Goal: Transaction & Acquisition: Purchase product/service

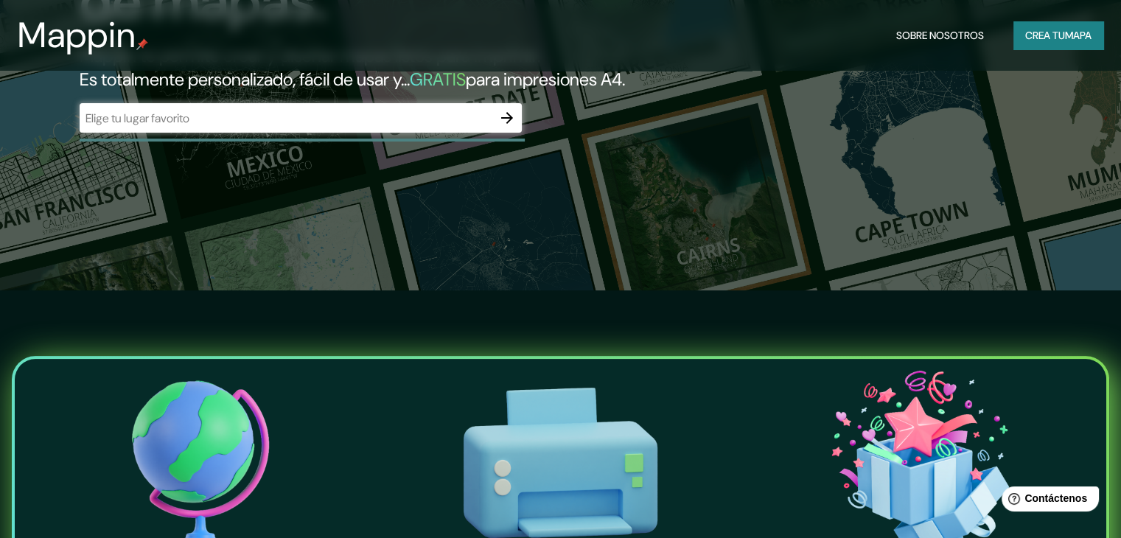
scroll to position [221, 0]
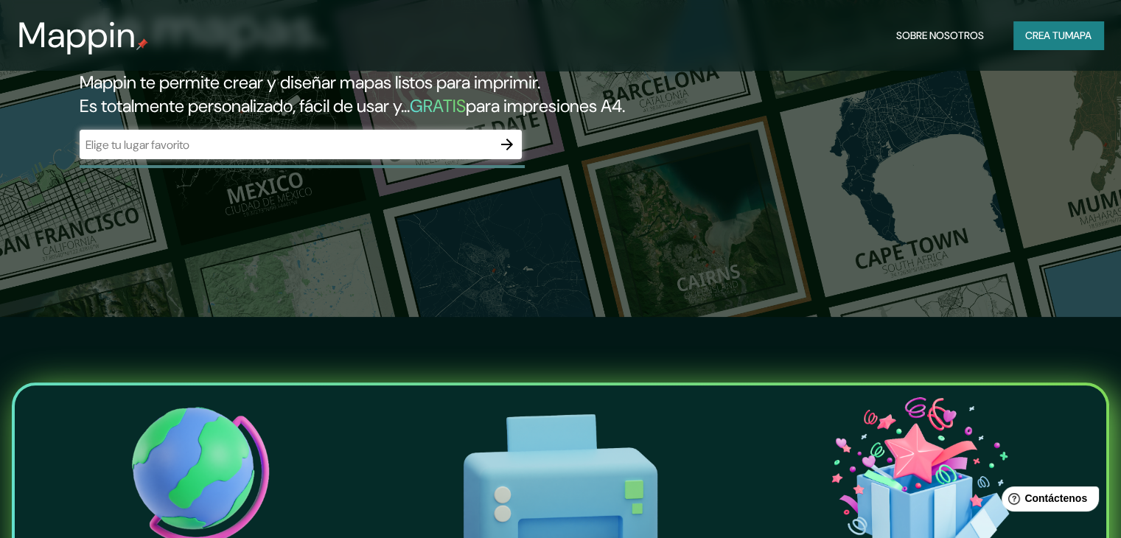
click at [510, 153] on icon "button" at bounding box center [507, 145] width 18 height 18
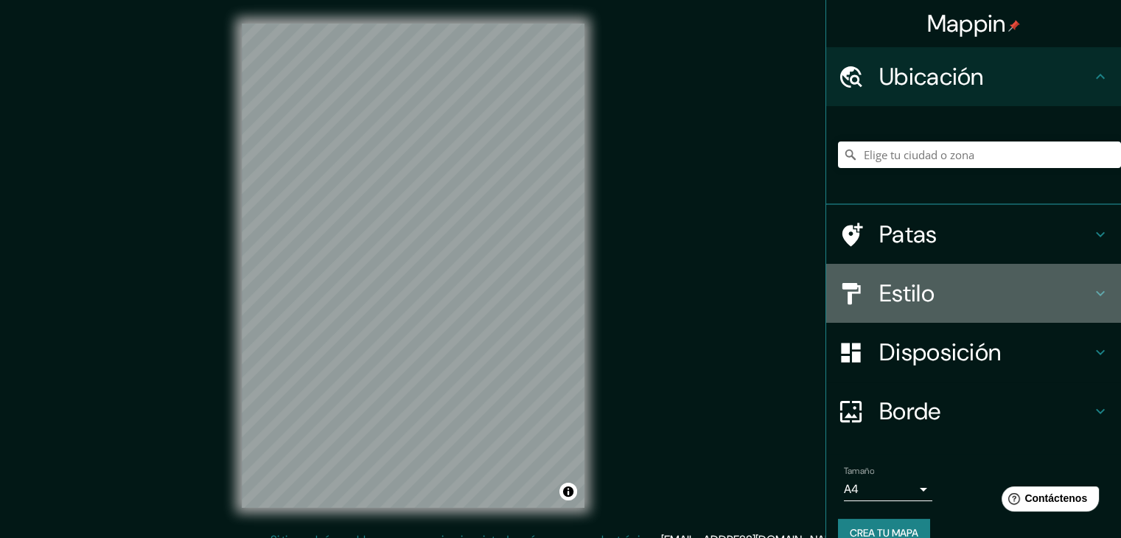
click at [1091, 301] on icon at bounding box center [1100, 293] width 18 height 18
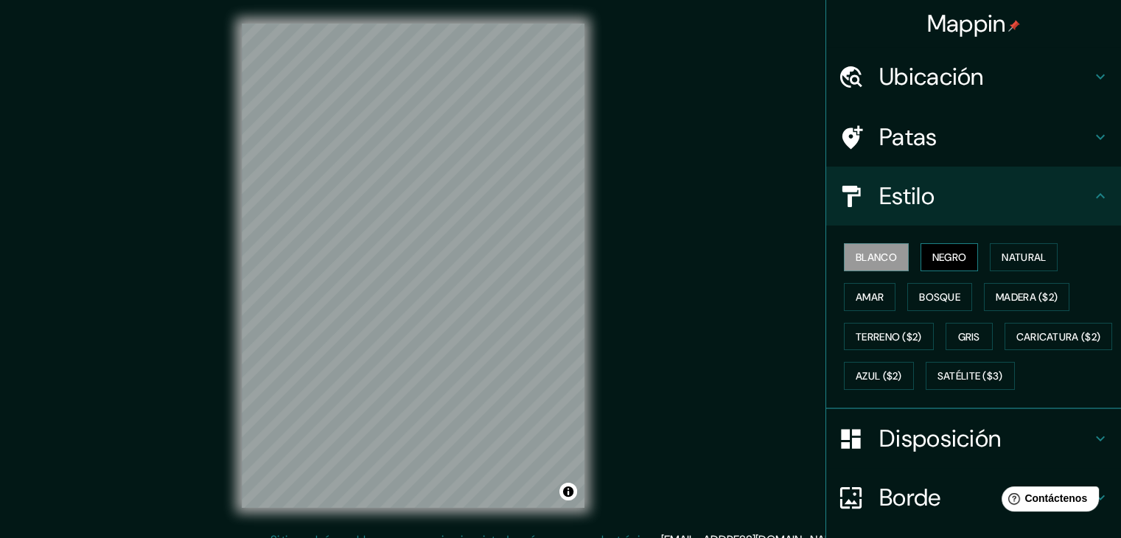
click at [934, 256] on font "Negro" at bounding box center [949, 257] width 35 height 13
click at [964, 334] on font "Gris" at bounding box center [969, 336] width 22 height 13
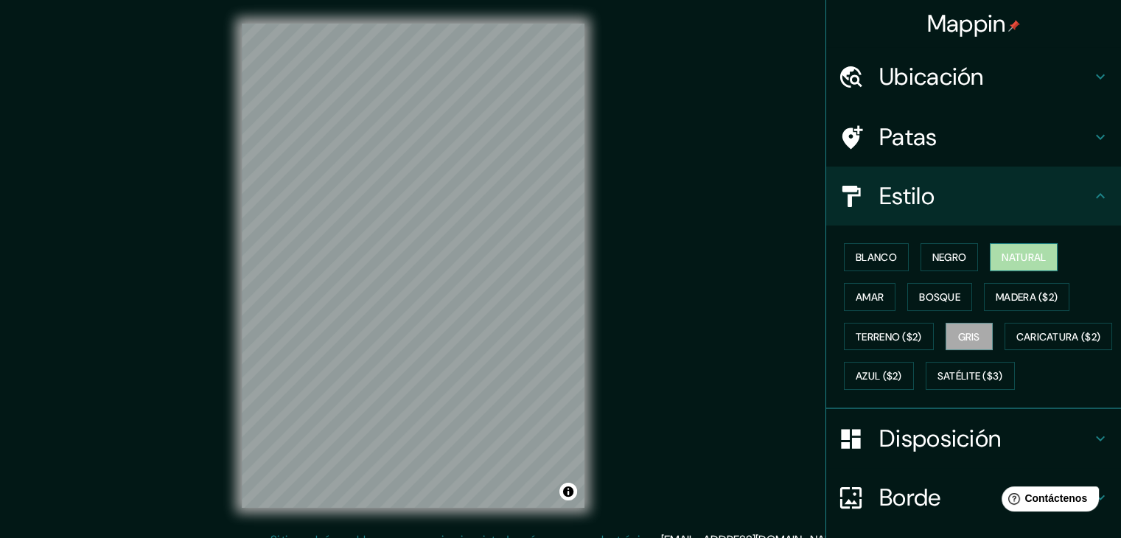
click at [1018, 251] on font "Natural" at bounding box center [1023, 257] width 44 height 13
click at [962, 339] on font "Gris" at bounding box center [969, 336] width 22 height 13
click at [880, 251] on font "Blanco" at bounding box center [875, 257] width 41 height 13
click at [971, 340] on font "Gris" at bounding box center [969, 336] width 22 height 13
click at [1058, 87] on h4 "Ubicación" at bounding box center [985, 76] width 212 height 29
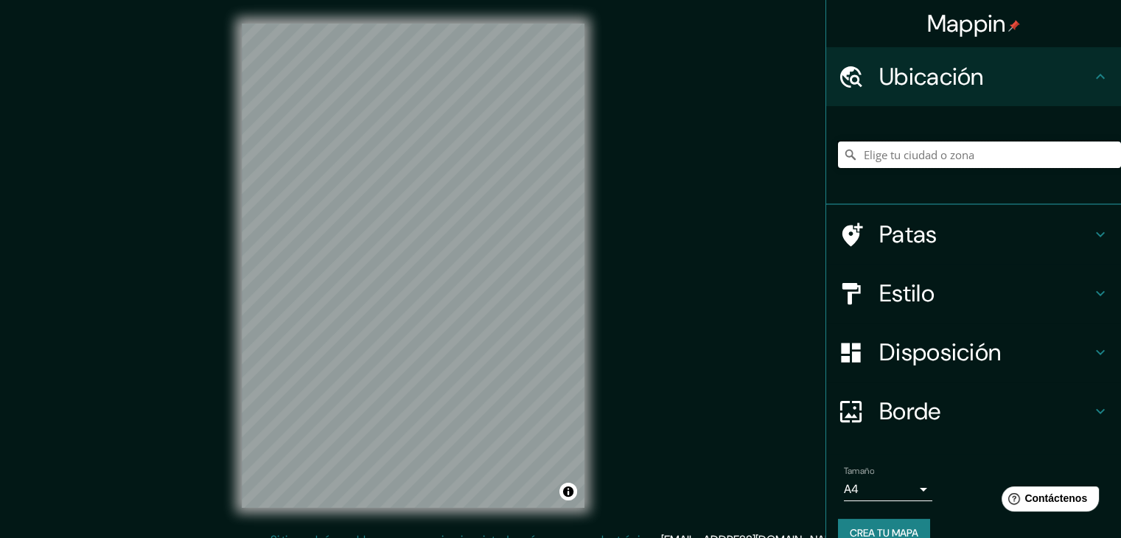
click at [959, 156] on input "Elige tu ciudad o zona" at bounding box center [979, 154] width 283 height 27
type input "[STREET_ADDRESS]"
click at [435, 279] on div at bounding box center [441, 282] width 12 height 12
click at [429, 281] on div at bounding box center [430, 282] width 12 height 12
drag, startPoint x: 492, startPoint y: 245, endPoint x: 477, endPoint y: 252, distance: 16.5
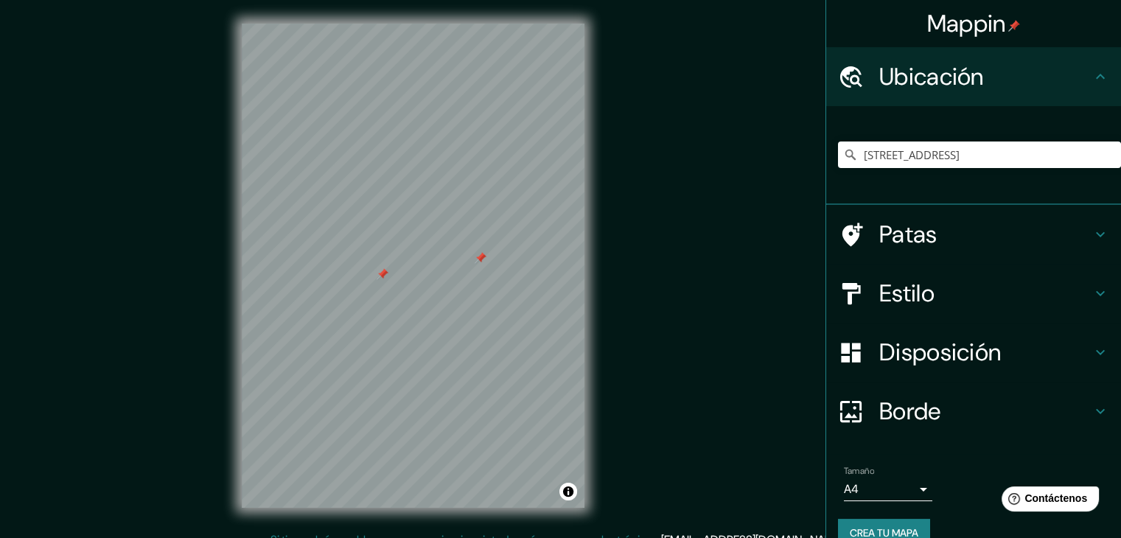
click at [477, 252] on div at bounding box center [480, 258] width 12 height 12
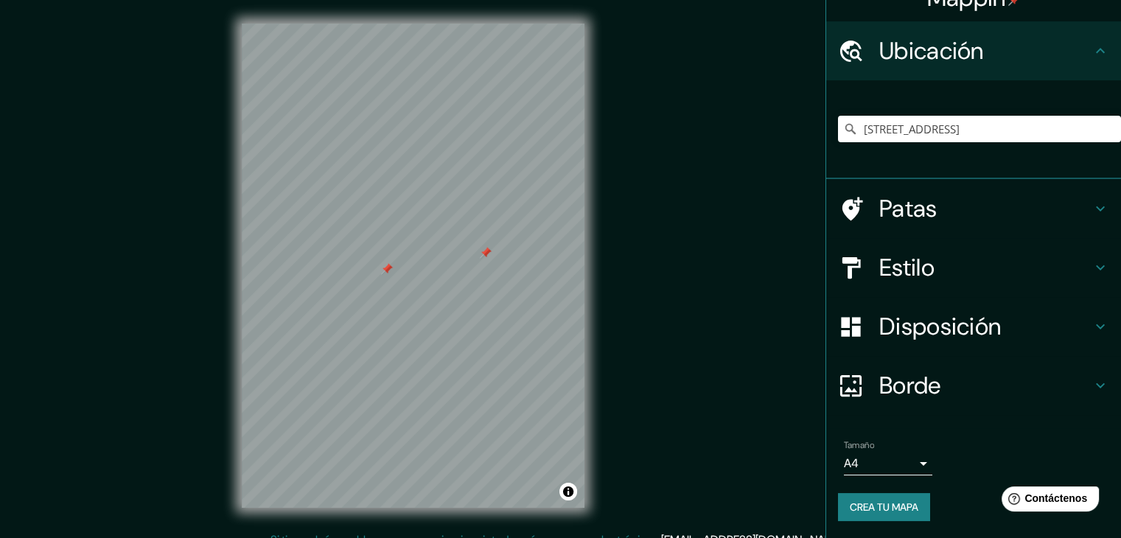
scroll to position [17, 0]
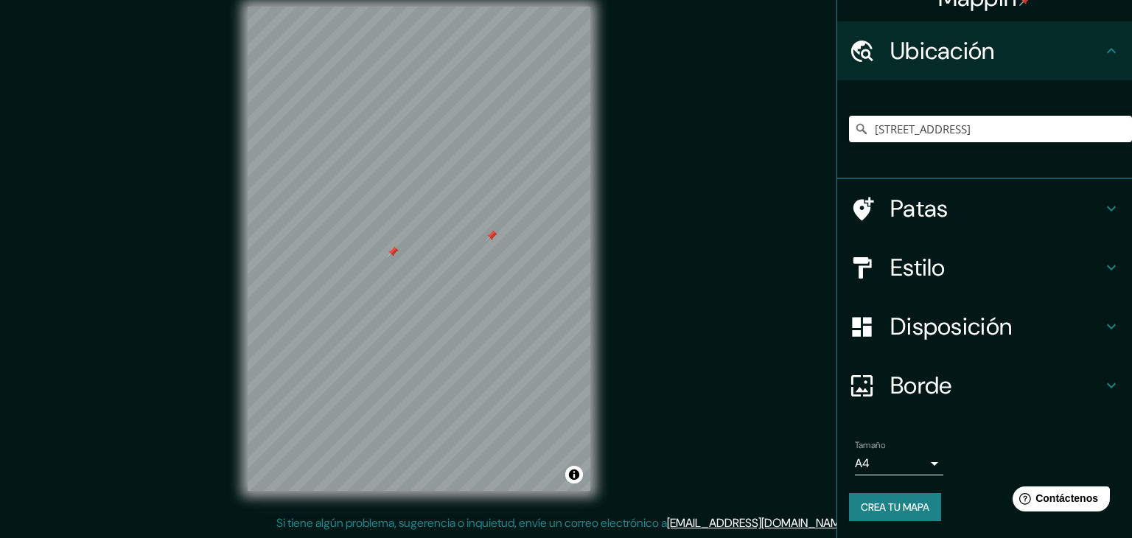
click at [910, 463] on body "Mappin Ubicación [STREET_ADDRESS] [STREET_ADDRESS], [GEOGRAPHIC_DATA] [STREET_A…" at bounding box center [566, 252] width 1132 height 538
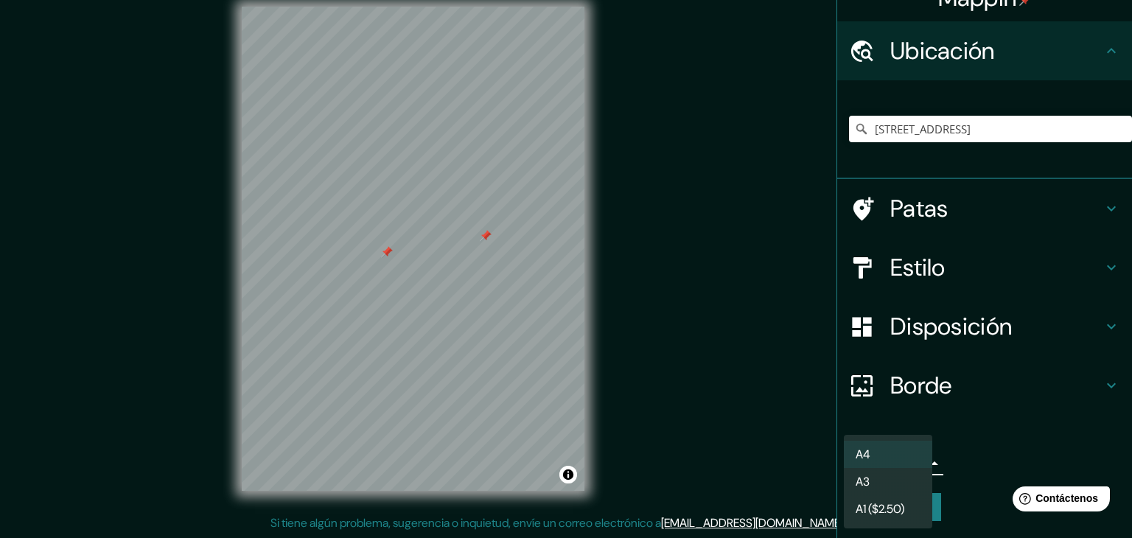
click at [905, 454] on li "A4" at bounding box center [888, 454] width 88 height 27
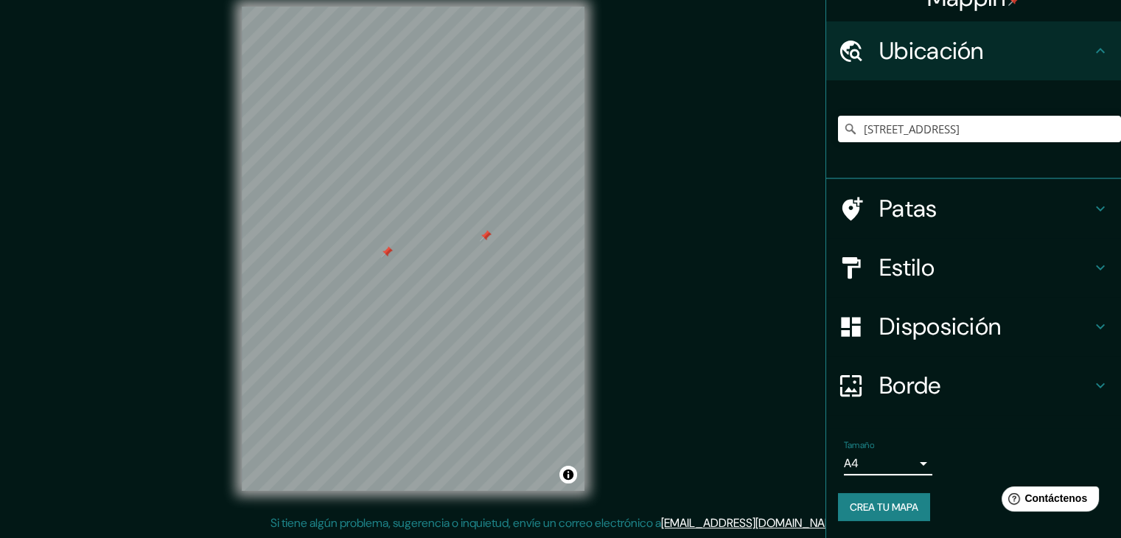
click at [1077, 381] on h4 "Borde" at bounding box center [985, 385] width 212 height 29
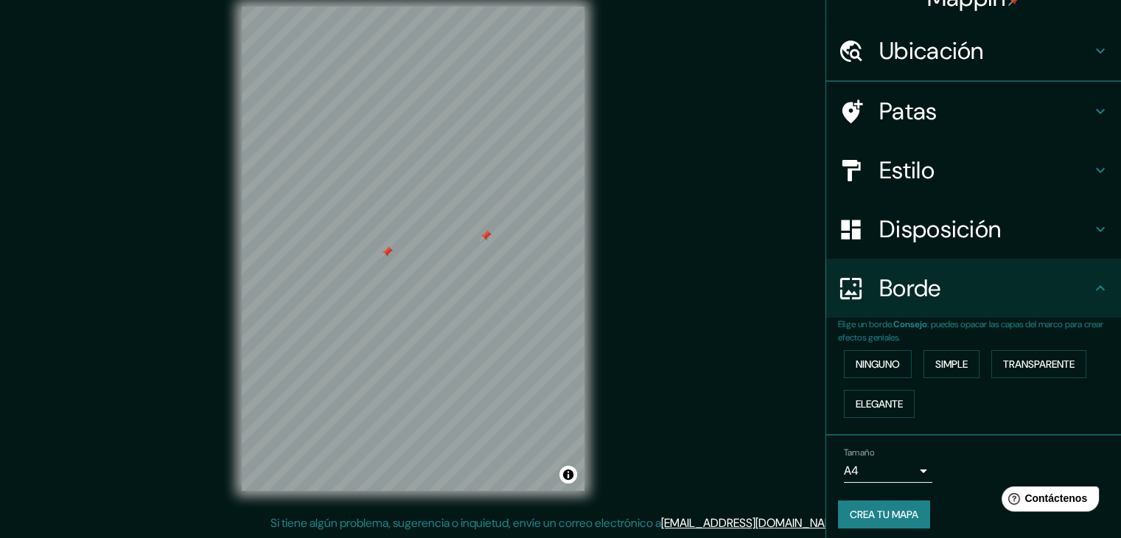
scroll to position [26, 0]
click at [887, 357] on font "Ninguno" at bounding box center [877, 363] width 44 height 13
click at [962, 357] on button "Simple" at bounding box center [951, 364] width 56 height 28
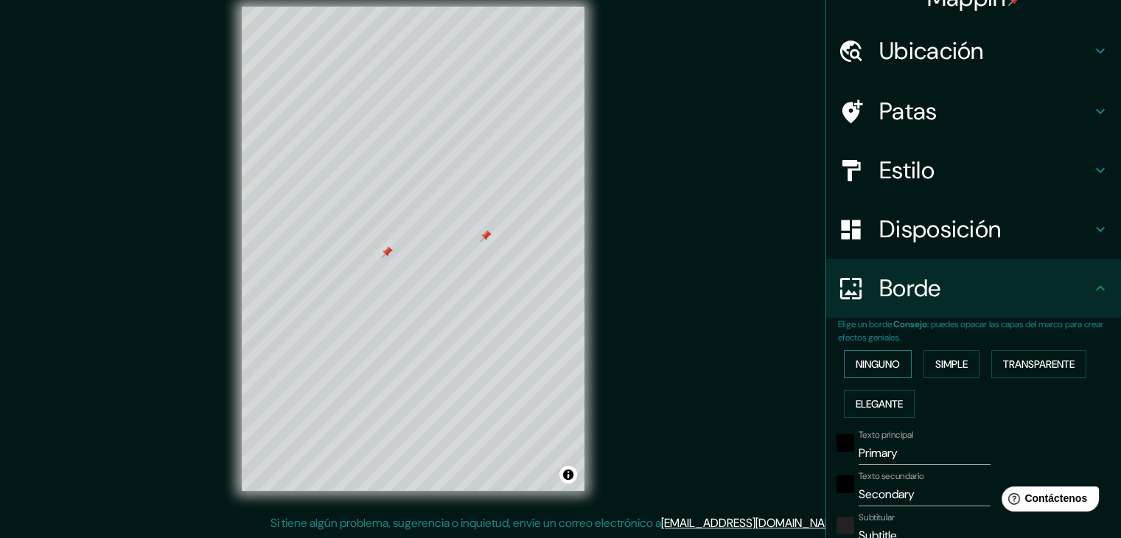
click at [872, 369] on font "Ninguno" at bounding box center [877, 363] width 44 height 13
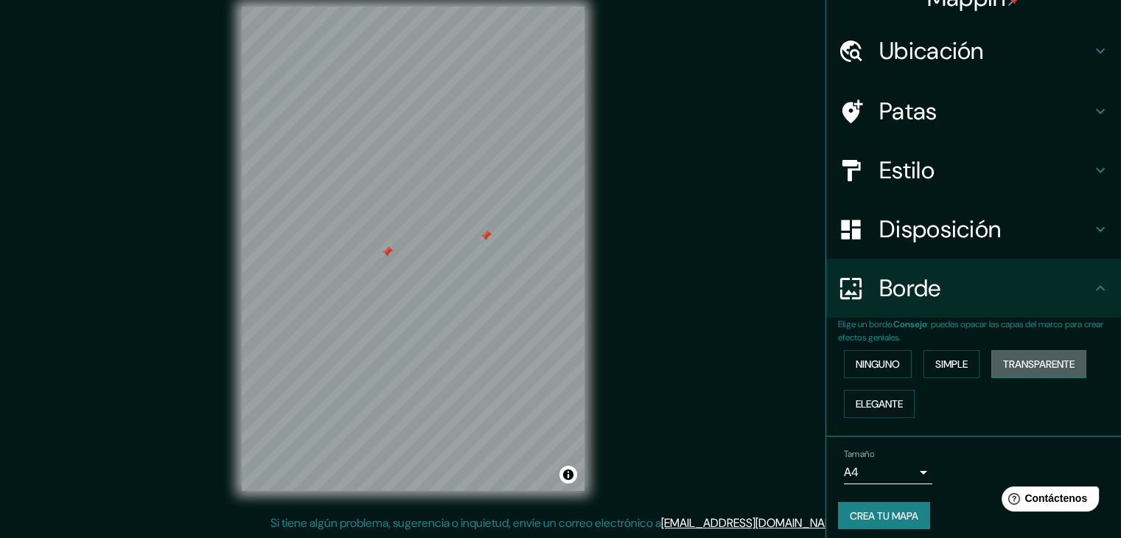
click at [1016, 363] on font "Transparente" at bounding box center [1038, 363] width 71 height 13
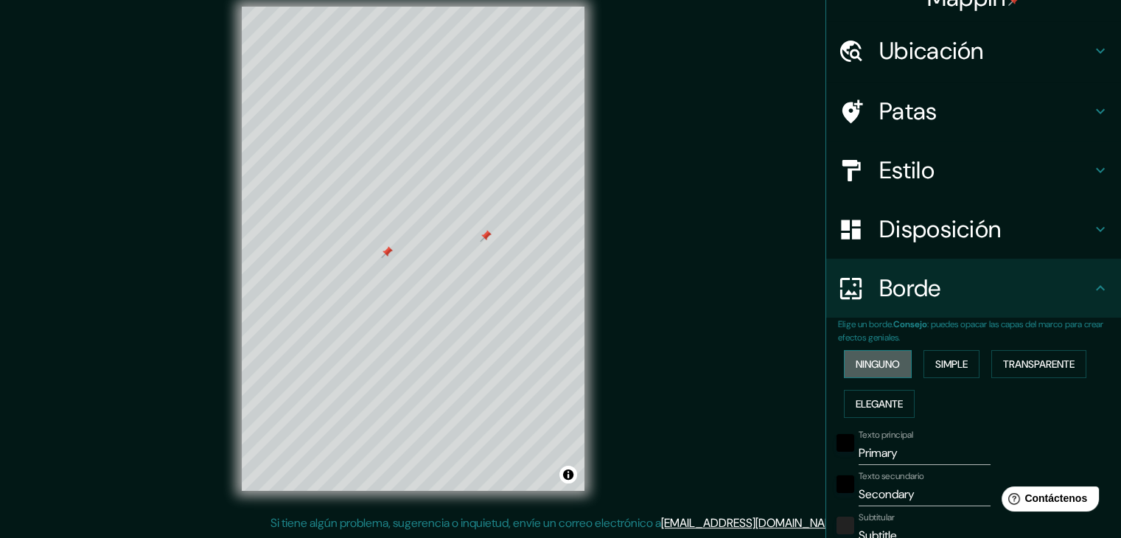
click at [877, 367] on font "Ninguno" at bounding box center [877, 363] width 44 height 13
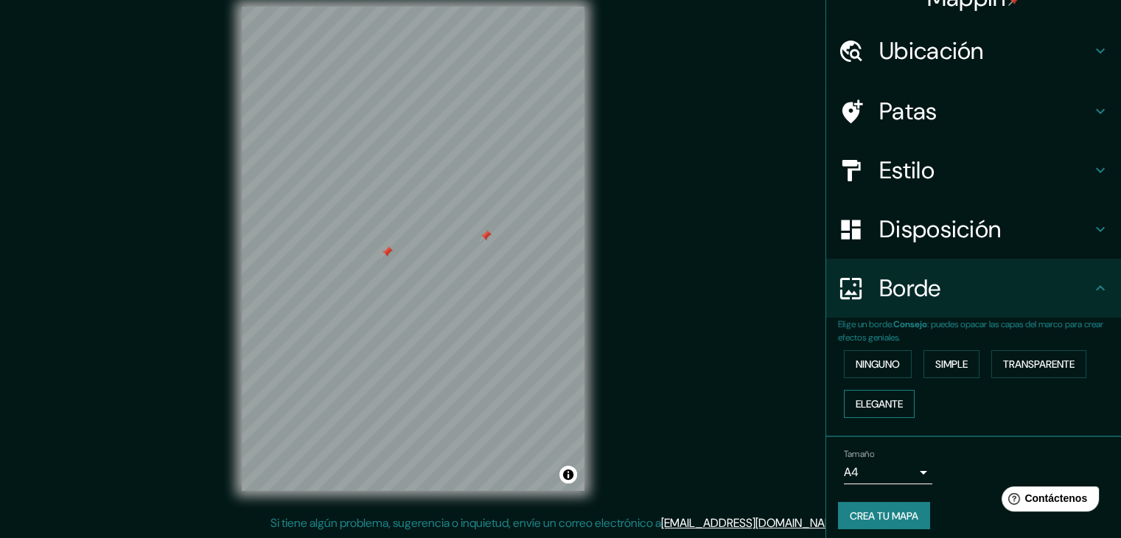
click at [869, 401] on font "Elegante" at bounding box center [878, 403] width 47 height 13
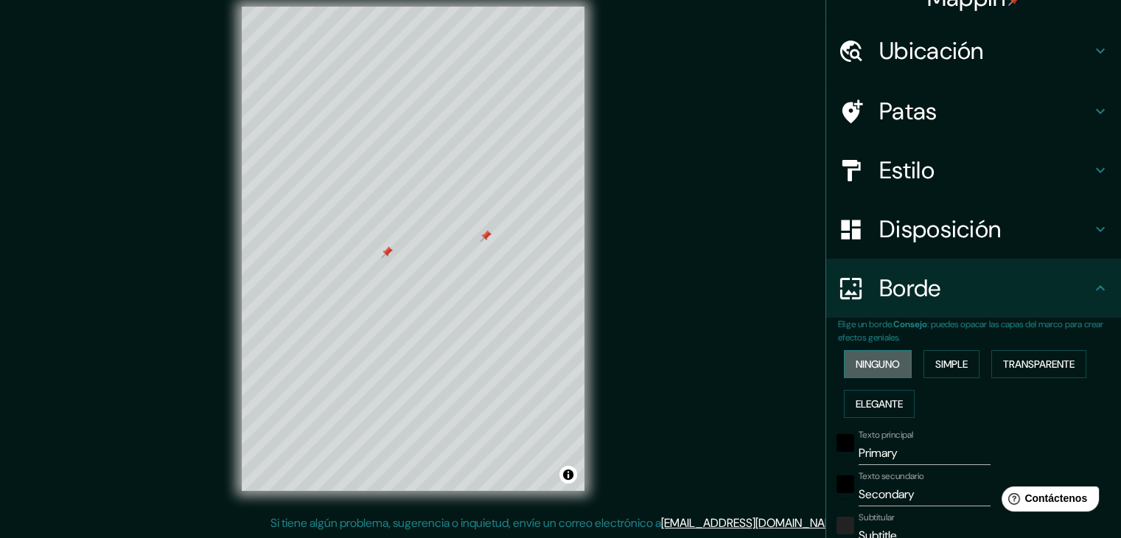
click at [867, 369] on font "Ninguno" at bounding box center [877, 363] width 44 height 13
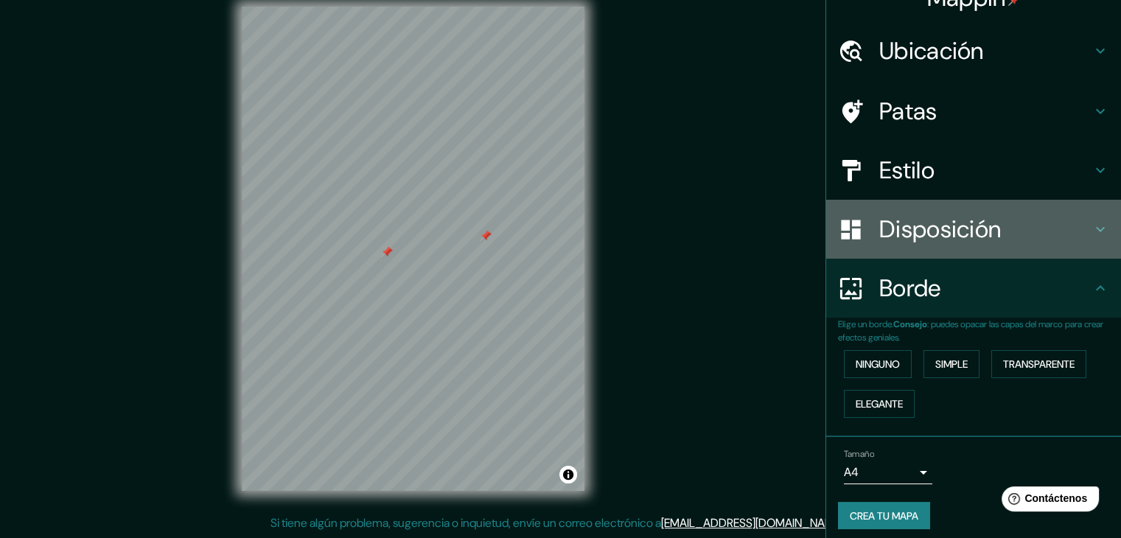
click at [1037, 225] on h4 "Disposición" at bounding box center [985, 228] width 212 height 29
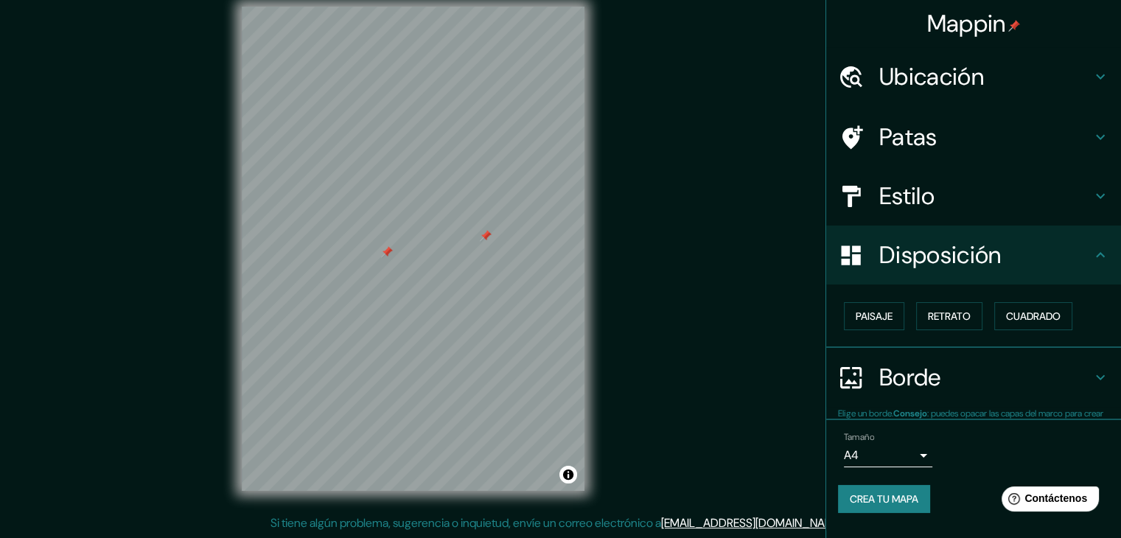
scroll to position [0, 0]
click at [877, 318] on font "Paisaje" at bounding box center [873, 315] width 37 height 13
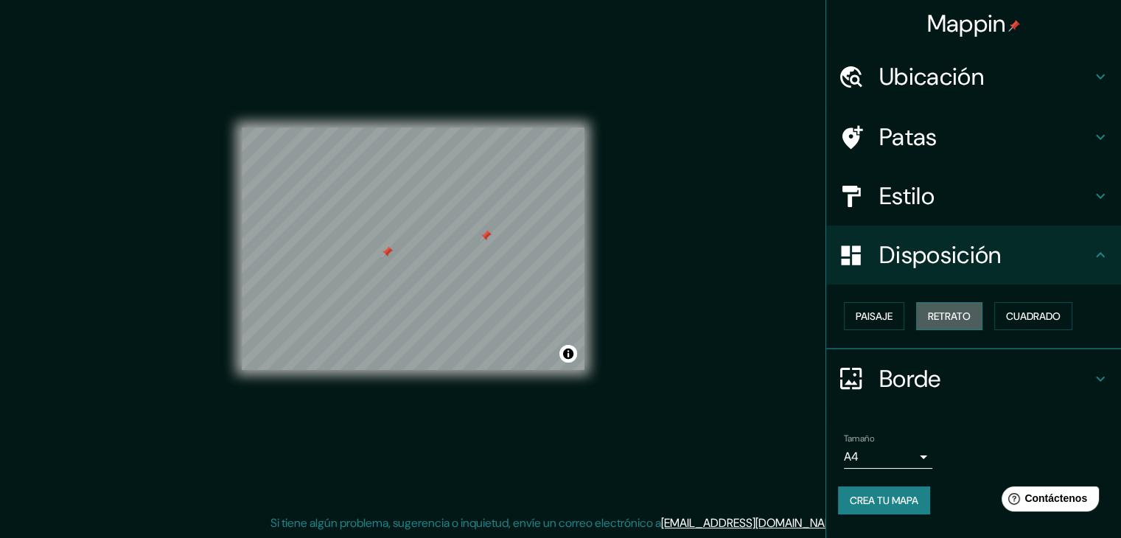
click at [970, 315] on font "Retrato" at bounding box center [949, 315] width 43 height 13
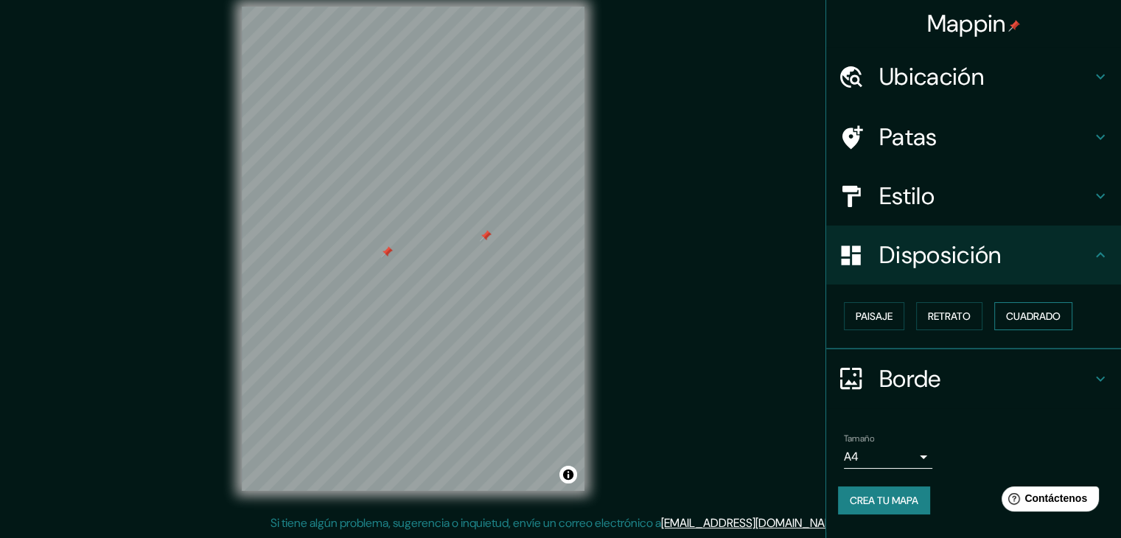
click at [1060, 309] on font "Cuadrado" at bounding box center [1033, 315] width 55 height 13
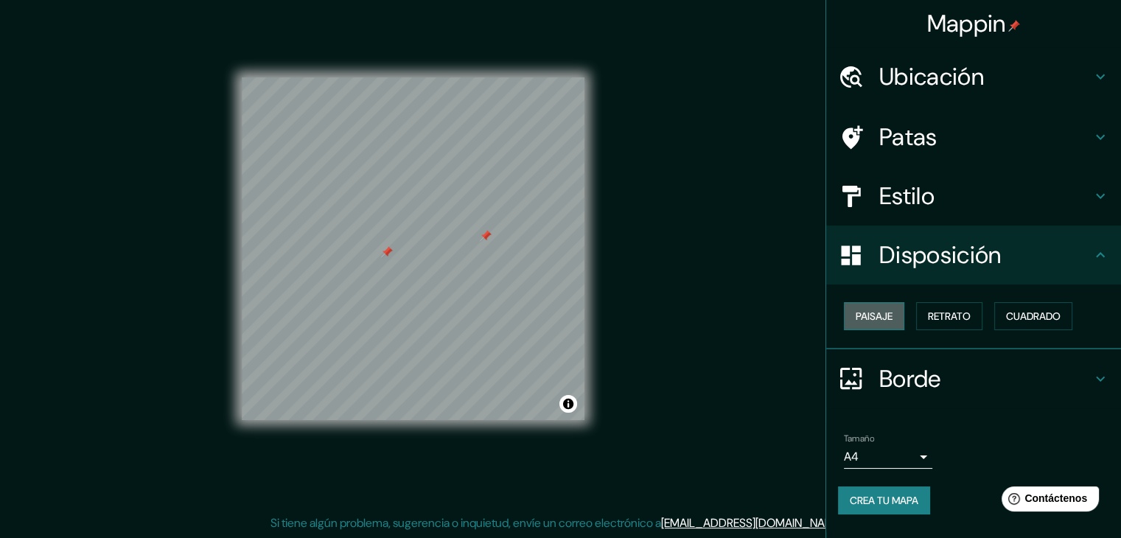
click at [887, 321] on font "Paisaje" at bounding box center [873, 315] width 37 height 13
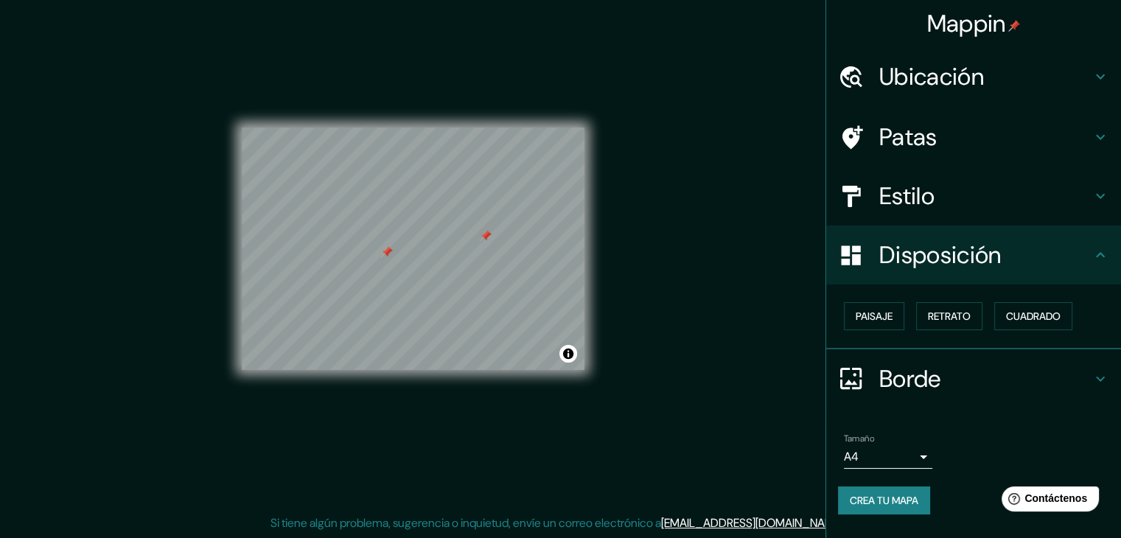
click at [1088, 245] on h4 "Disposición" at bounding box center [985, 254] width 212 height 29
click at [961, 325] on button "Retrato" at bounding box center [949, 316] width 66 height 28
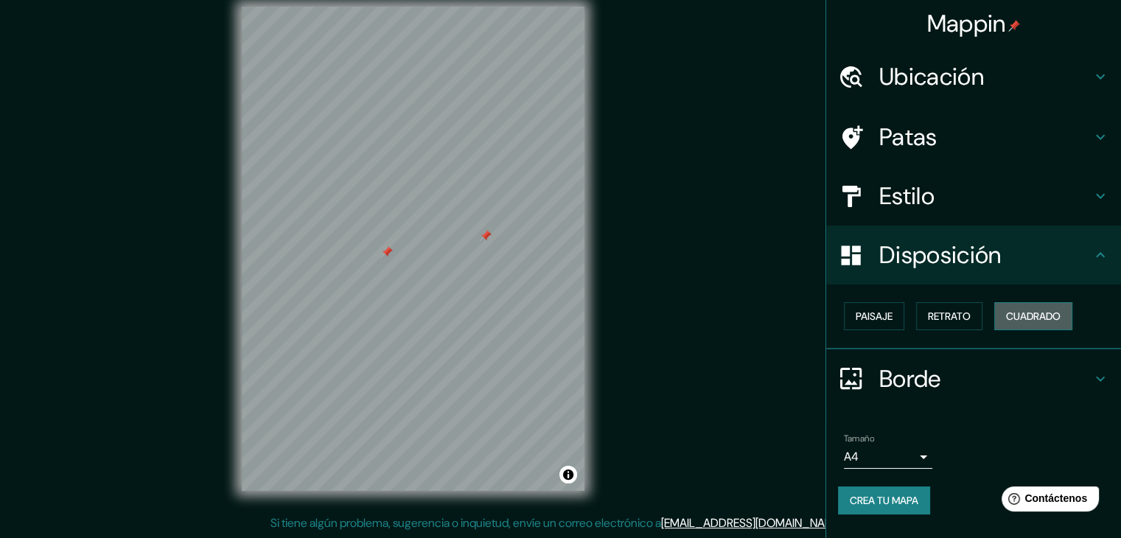
click at [1049, 322] on font "Cuadrado" at bounding box center [1033, 315] width 55 height 13
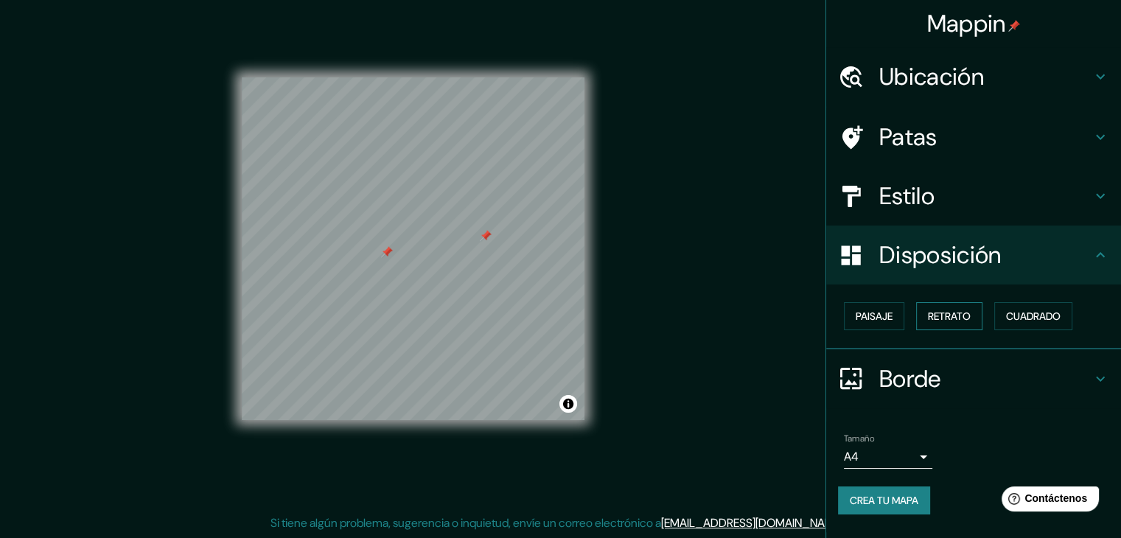
click at [964, 315] on font "Retrato" at bounding box center [949, 315] width 43 height 13
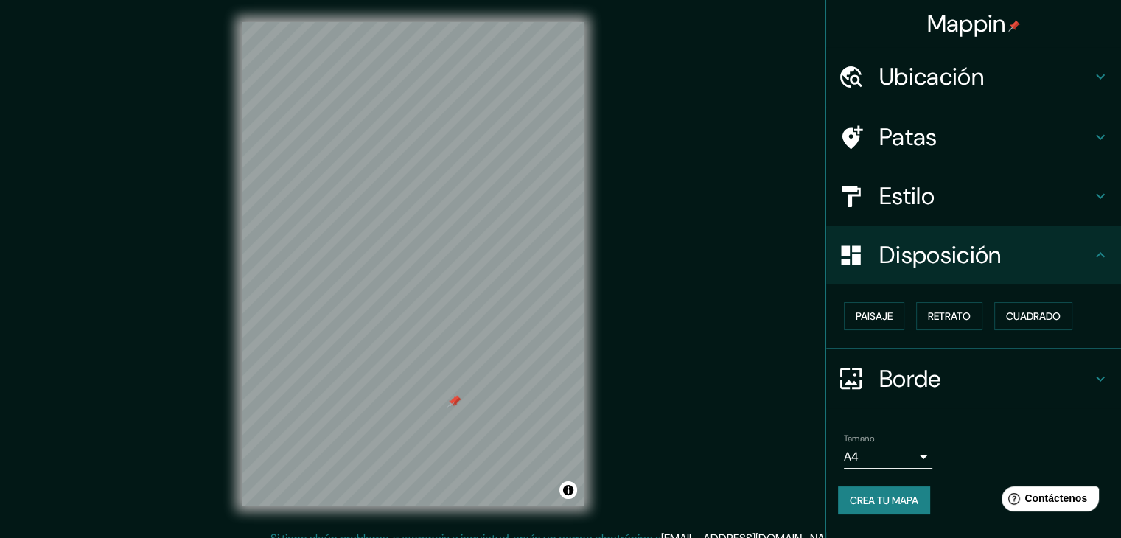
scroll to position [3, 0]
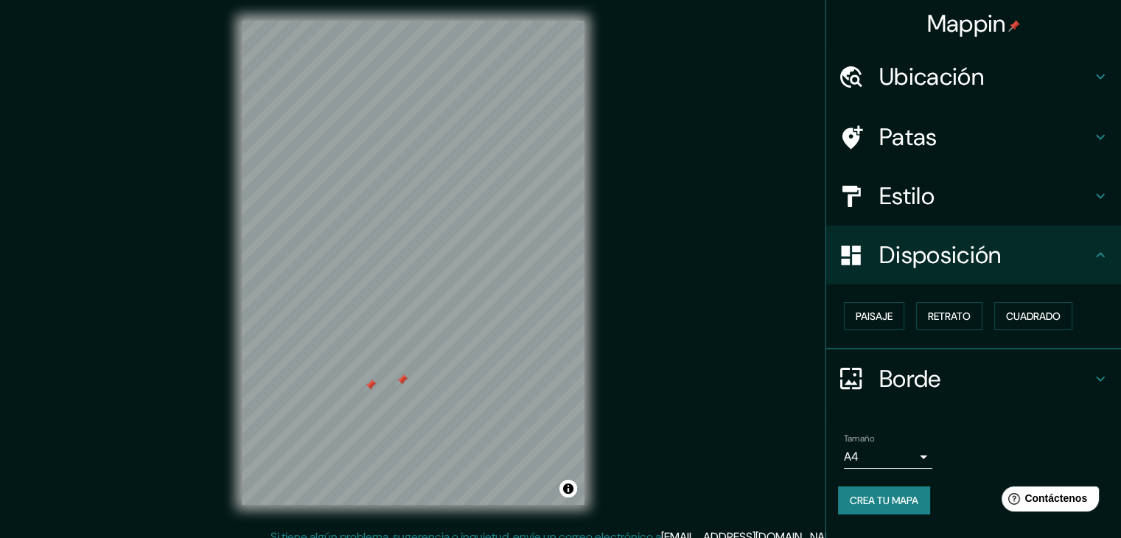
drag, startPoint x: 398, startPoint y: 382, endPoint x: 410, endPoint y: 384, distance: 12.7
click at [407, 384] on div at bounding box center [402, 380] width 12 height 12
click at [574, 494] on div "© Mapbox © OpenStreetMap Improve this map" at bounding box center [413, 263] width 343 height 484
click at [569, 489] on button "Activar o desactivar atribución" at bounding box center [568, 489] width 18 height 18
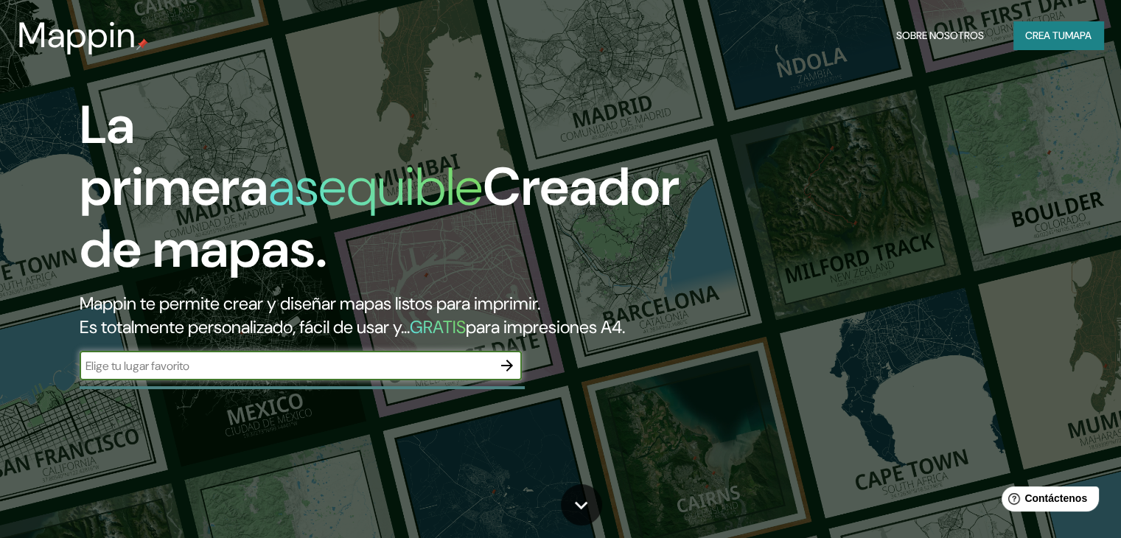
click at [505, 371] on icon "button" at bounding box center [507, 366] width 12 height 12
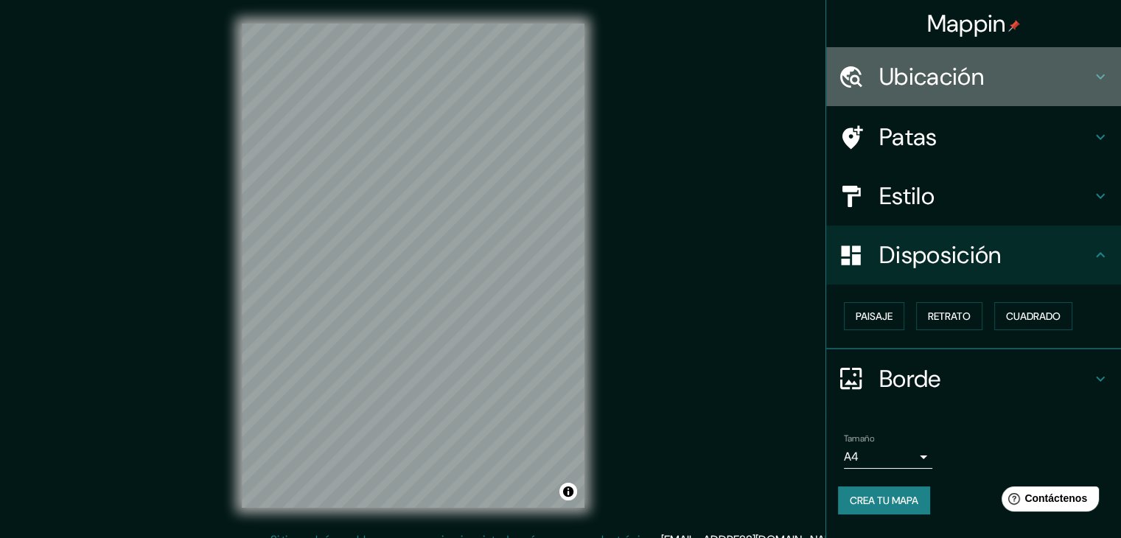
click at [1035, 66] on h4 "Ubicación" at bounding box center [985, 76] width 212 height 29
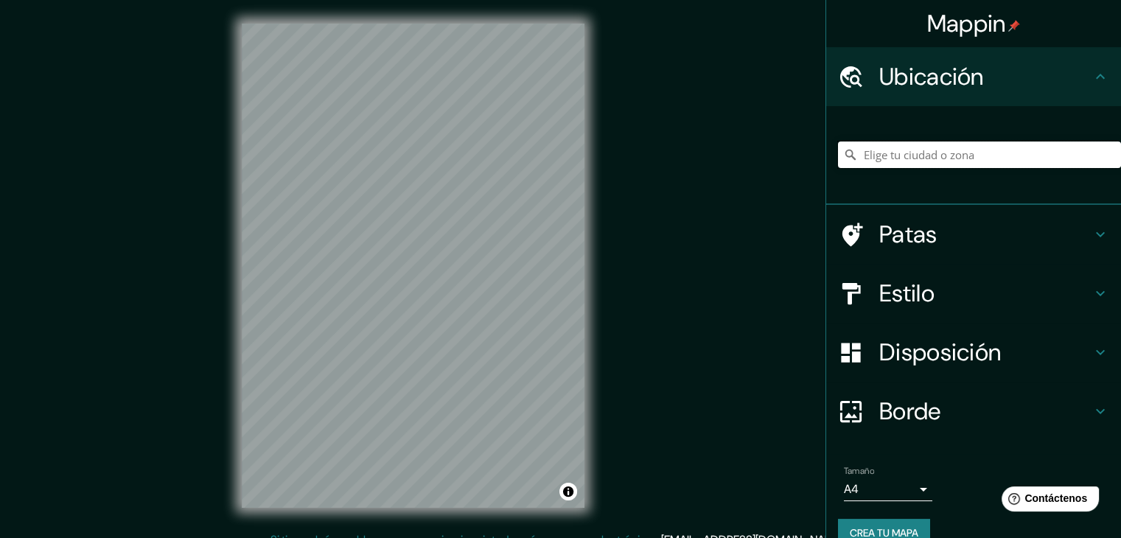
drag, startPoint x: 942, startPoint y: 153, endPoint x: 943, endPoint y: 130, distance: 22.1
click at [942, 152] on input "Elige tu ciudad o zona" at bounding box center [979, 154] width 283 height 27
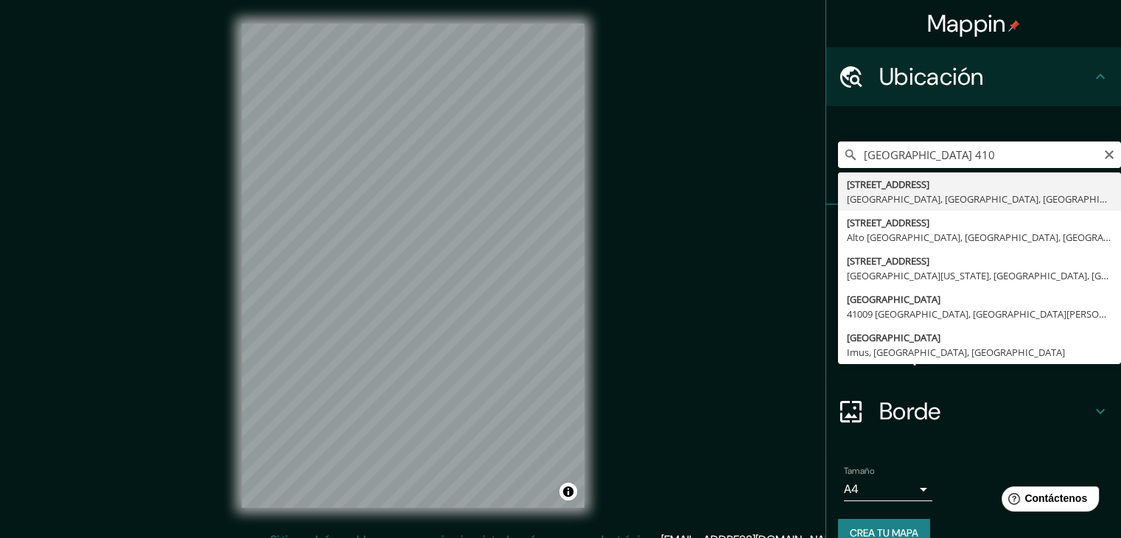
type input "[STREET_ADDRESS]"
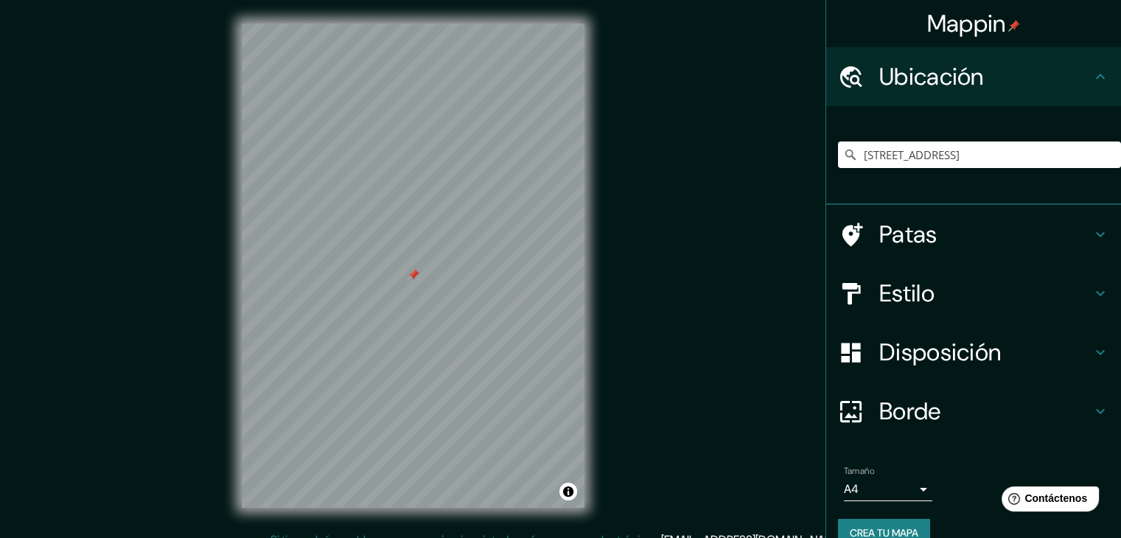
click at [1091, 357] on icon at bounding box center [1100, 352] width 18 height 18
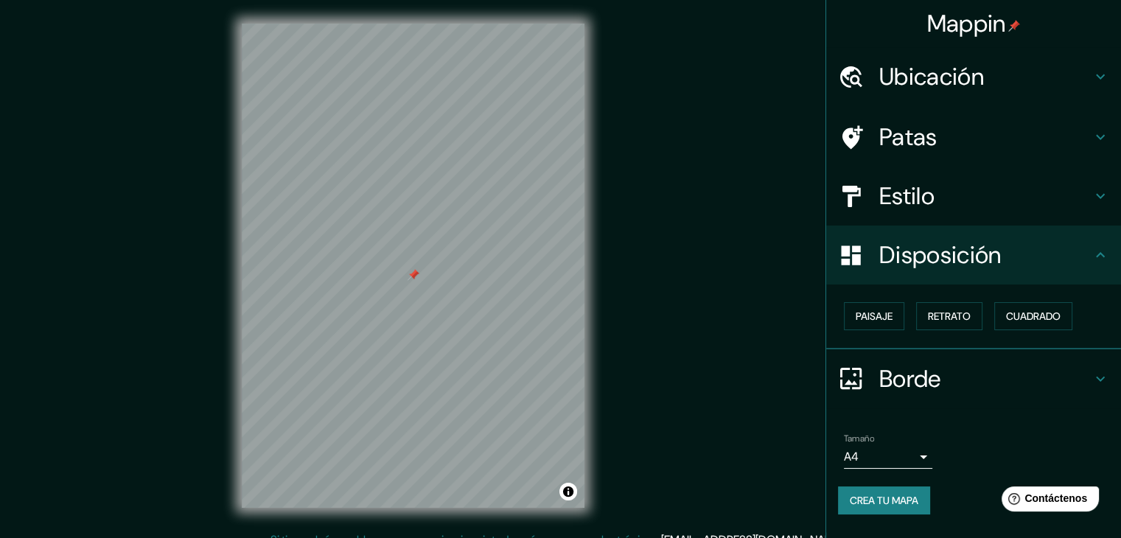
click at [1070, 203] on h4 "Estilo" at bounding box center [985, 195] width 212 height 29
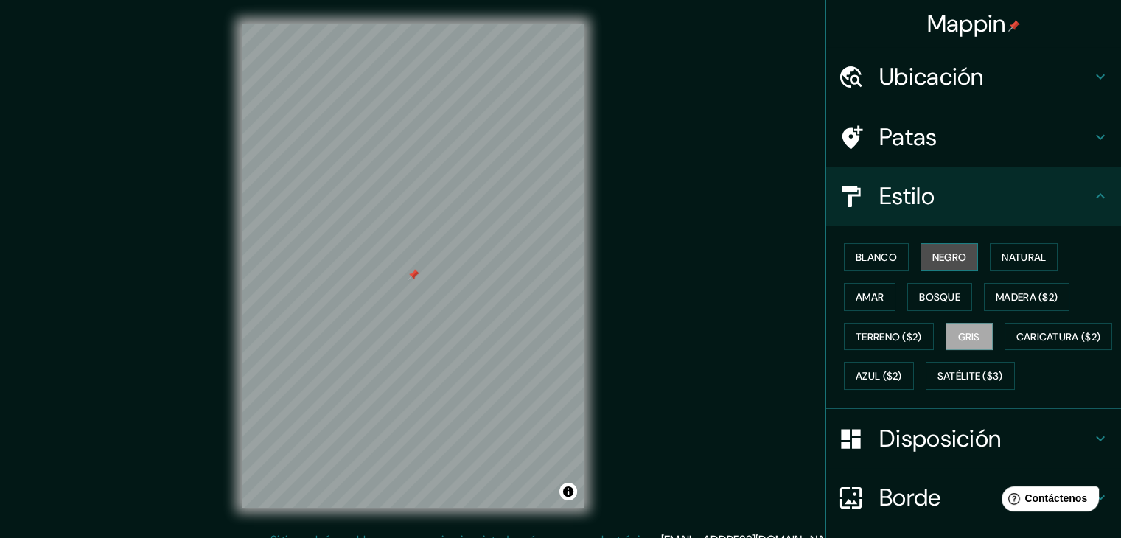
click at [952, 265] on button "Negro" at bounding box center [949, 257] width 58 height 28
click at [958, 333] on font "Gris" at bounding box center [969, 336] width 22 height 13
click at [877, 262] on font "Blanco" at bounding box center [875, 257] width 41 height 13
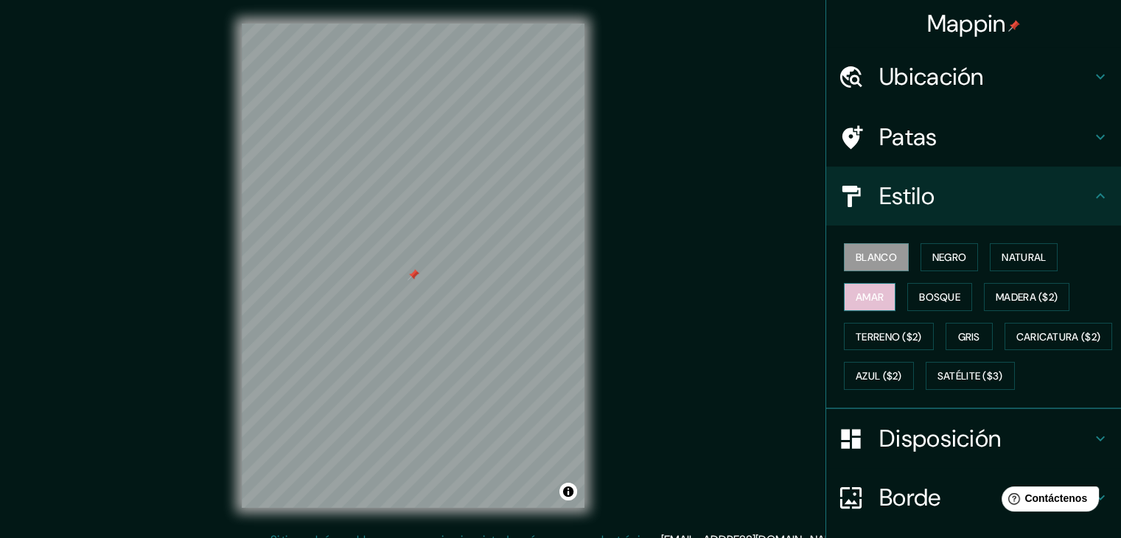
click at [869, 290] on font "Amar" at bounding box center [869, 296] width 28 height 13
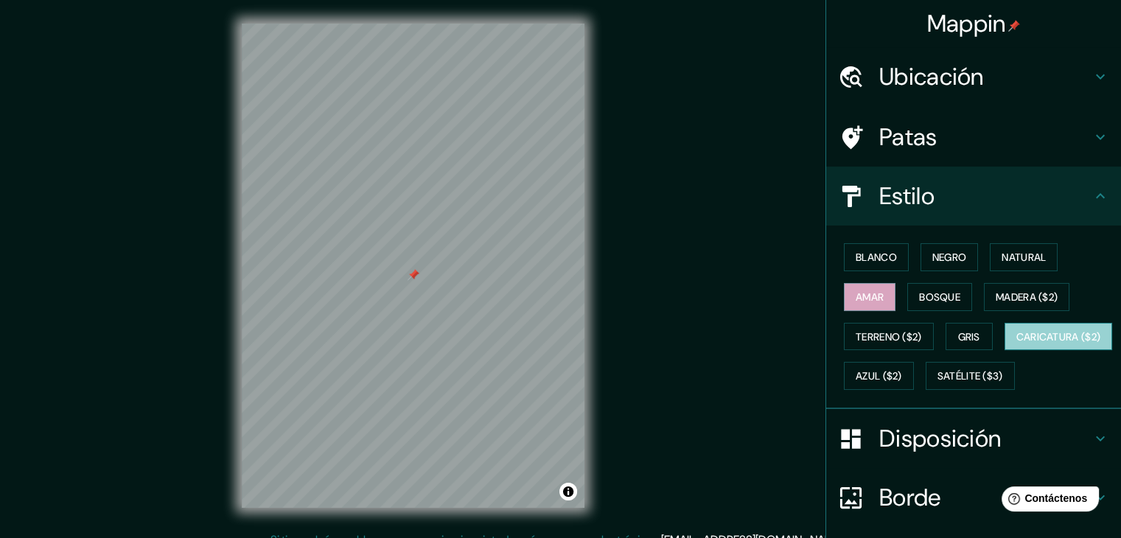
click at [1016, 343] on font "Caricatura ($2)" at bounding box center [1058, 336] width 85 height 13
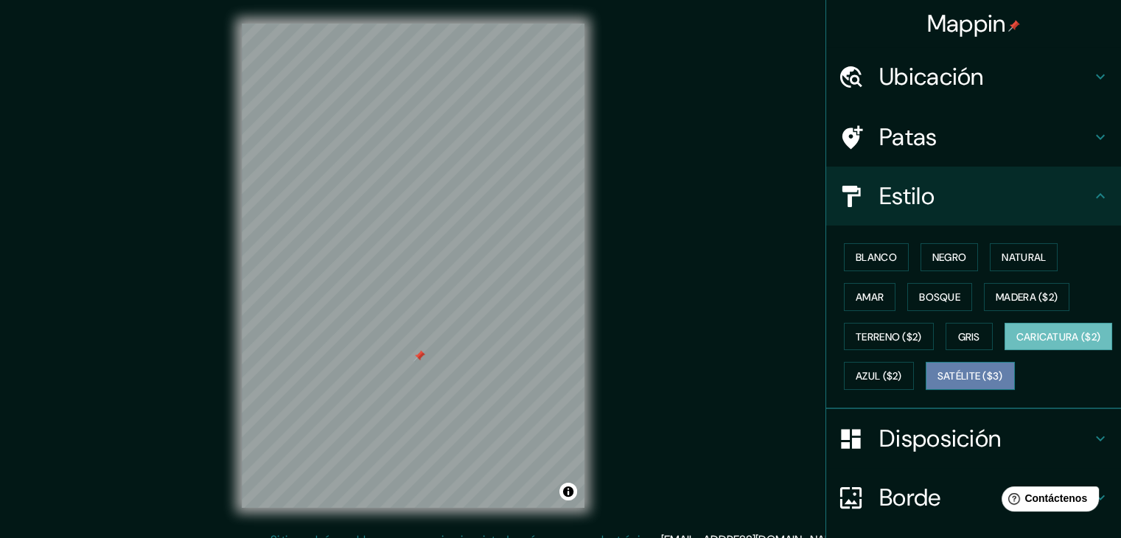
click at [937, 383] on font "Satélite ($3)" at bounding box center [970, 376] width 66 height 13
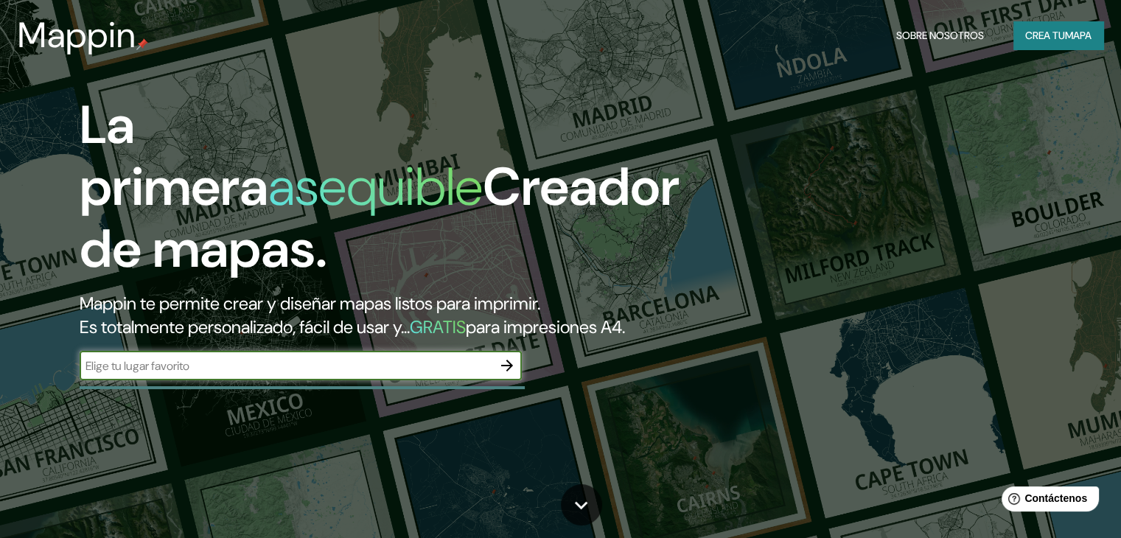
click at [510, 374] on icon "button" at bounding box center [507, 366] width 18 height 18
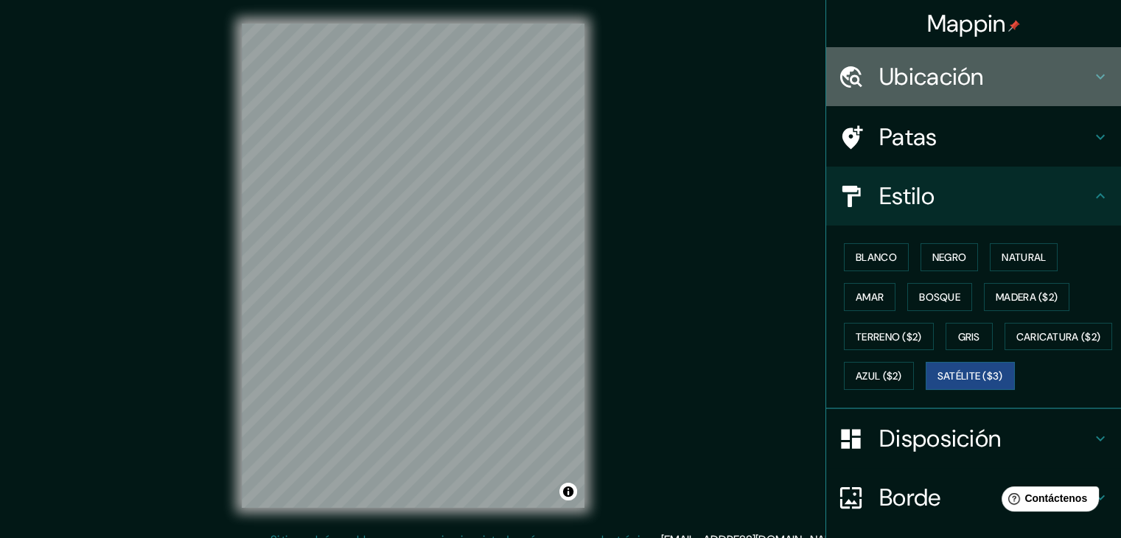
click at [1046, 82] on h4 "Ubicación" at bounding box center [985, 76] width 212 height 29
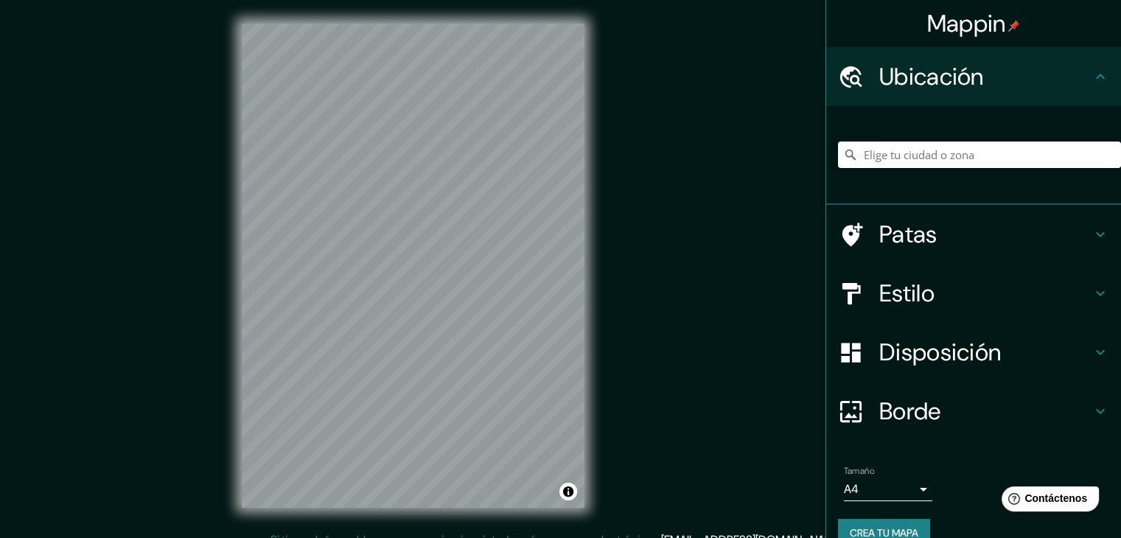
drag, startPoint x: 953, startPoint y: 167, endPoint x: 959, endPoint y: 161, distance: 8.4
click at [953, 165] on input "Elige tu ciudad o zona" at bounding box center [979, 154] width 283 height 27
click at [909, 150] on input "[GEOGRAPHIC_DATA], [GEOGRAPHIC_DATA], [GEOGRAPHIC_DATA], [GEOGRAPHIC_DATA]" at bounding box center [979, 154] width 283 height 27
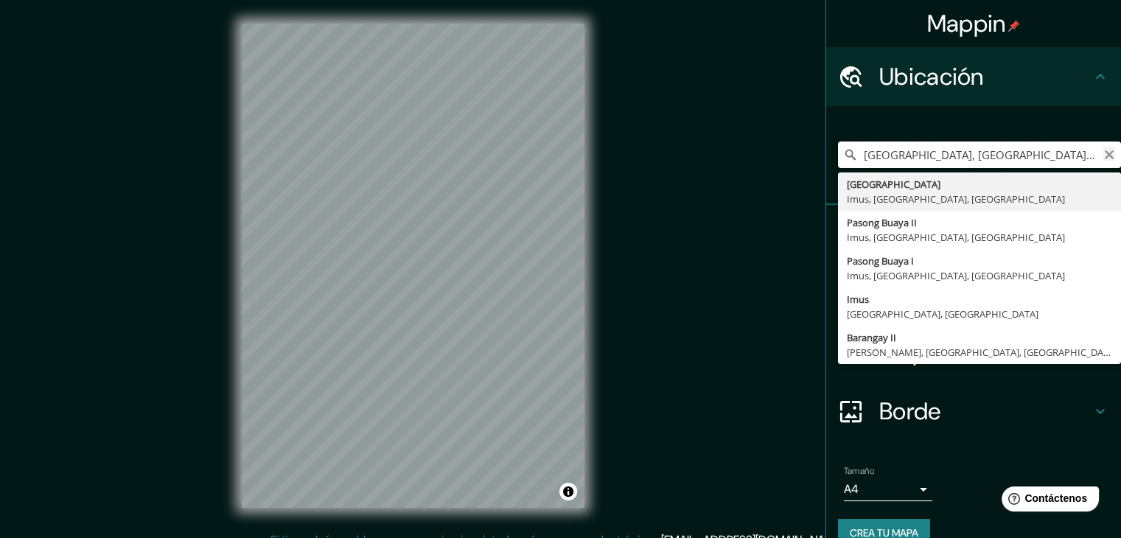
type input "[GEOGRAPHIC_DATA], [GEOGRAPHIC_DATA], [GEOGRAPHIC_DATA], [GEOGRAPHIC_DATA]"
click at [1103, 150] on icon "Claro" at bounding box center [1109, 155] width 12 height 12
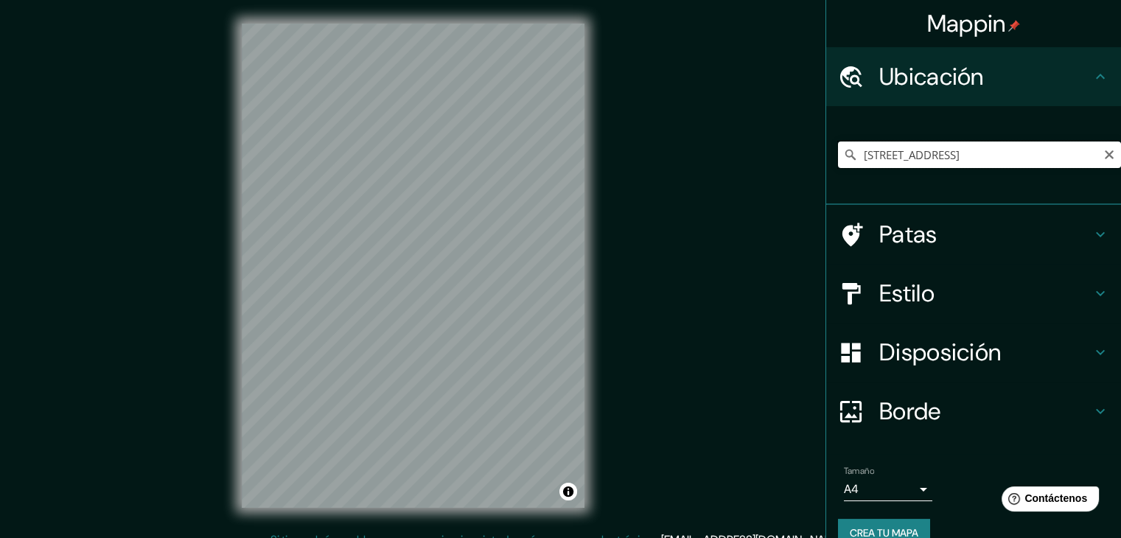
click at [927, 159] on input "[STREET_ADDRESS]" at bounding box center [979, 154] width 283 height 27
paste input "WXJ6+MW8, [PERSON_NAME] Saco [PERSON_NAME], [GEOGRAPHIC_DATA] 15046"
type input "[PERSON_NAME] Saco [PERSON_NAME], [GEOGRAPHIC_DATA], [GEOGRAPHIC_DATA], [GEOGRA…"
click at [1103, 150] on icon "Claro" at bounding box center [1109, 155] width 12 height 12
paste input "WXJ6+MW8, [PERSON_NAME] Saco [PERSON_NAME], [GEOGRAPHIC_DATA] 15046"
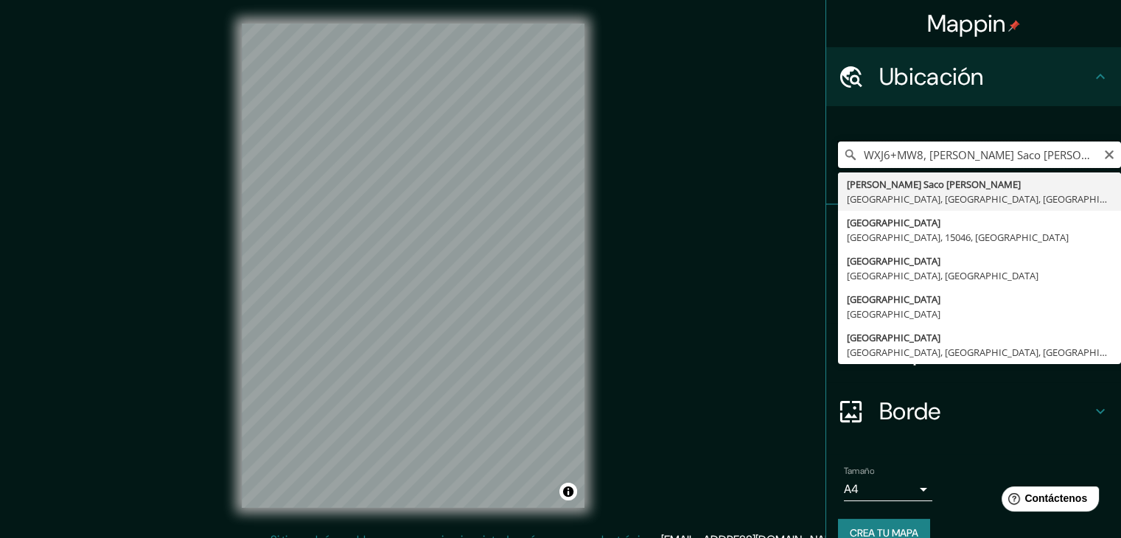
click at [1083, 148] on input "WXJ6+MW8, [PERSON_NAME] Saco [PERSON_NAME], [GEOGRAPHIC_DATA] 15046" at bounding box center [979, 154] width 283 height 27
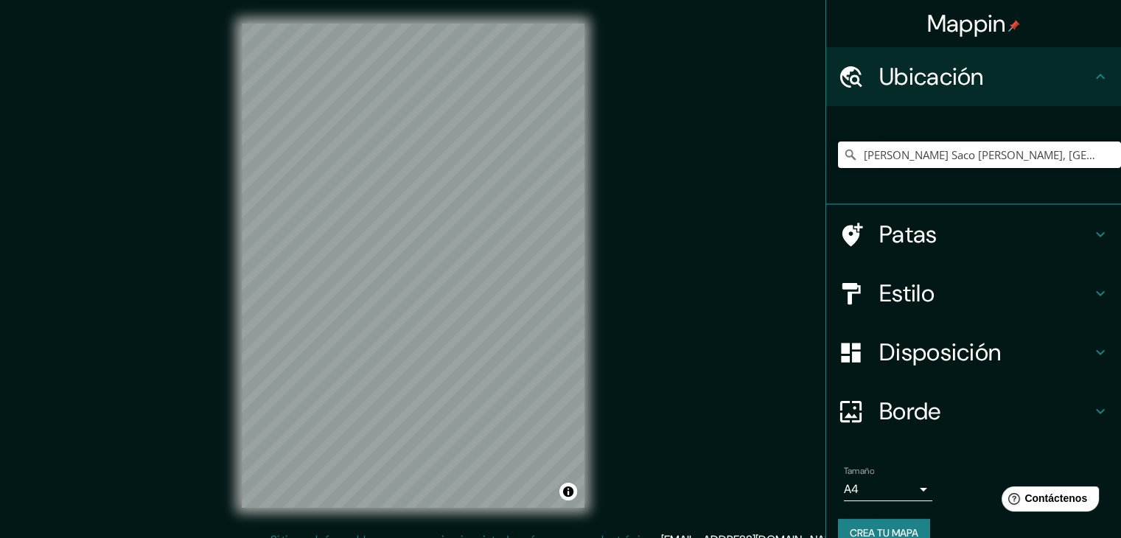
type input "[PERSON_NAME] Saco [PERSON_NAME], [GEOGRAPHIC_DATA], [GEOGRAPHIC_DATA], [GEOGRA…"
click at [1086, 158] on input "[PERSON_NAME] Saco [PERSON_NAME], [GEOGRAPHIC_DATA], [GEOGRAPHIC_DATA], [GEOGRA…" at bounding box center [979, 154] width 283 height 27
click at [1083, 152] on input "[PERSON_NAME] Saco [PERSON_NAME], [GEOGRAPHIC_DATA], [GEOGRAPHIC_DATA], [GEOGRA…" at bounding box center [979, 154] width 283 height 27
click at [1082, 154] on input "[PERSON_NAME] Saco [PERSON_NAME], [GEOGRAPHIC_DATA], [GEOGRAPHIC_DATA], [GEOGRA…" at bounding box center [979, 154] width 283 height 27
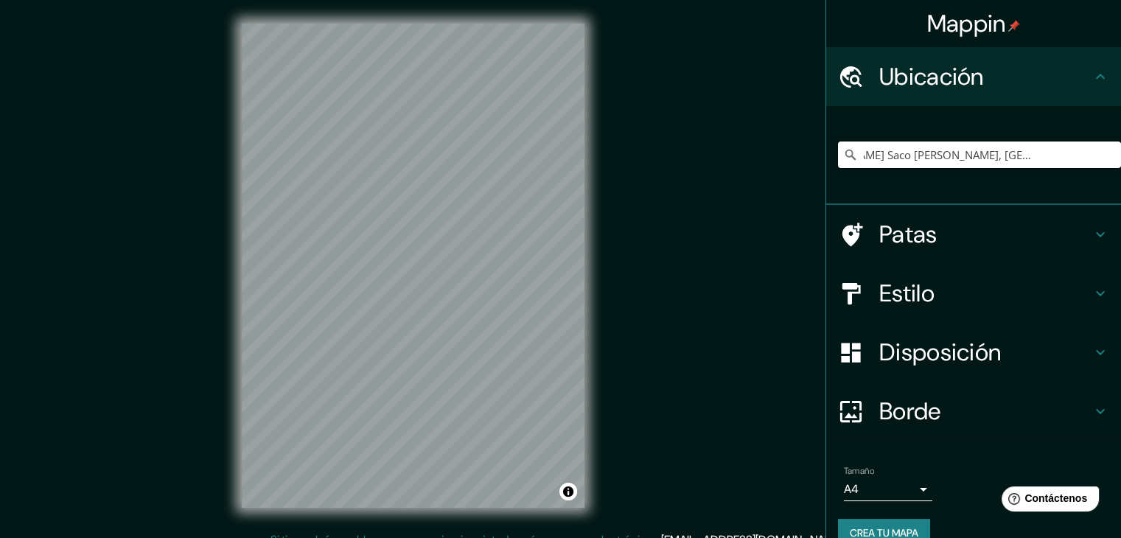
click at [1082, 157] on input "[PERSON_NAME] Saco [PERSON_NAME], [GEOGRAPHIC_DATA], [GEOGRAPHIC_DATA], [GEOGRA…" at bounding box center [979, 154] width 283 height 27
click at [1081, 155] on input "[PERSON_NAME] Saco [PERSON_NAME], [GEOGRAPHIC_DATA], [GEOGRAPHIC_DATA], [GEOGRA…" at bounding box center [979, 154] width 283 height 27
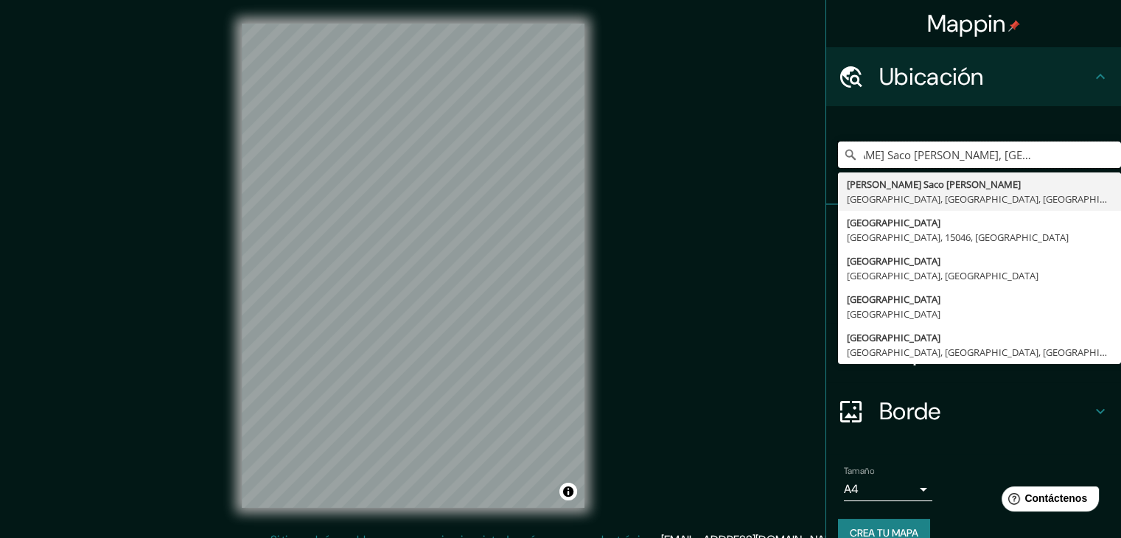
scroll to position [0, 0]
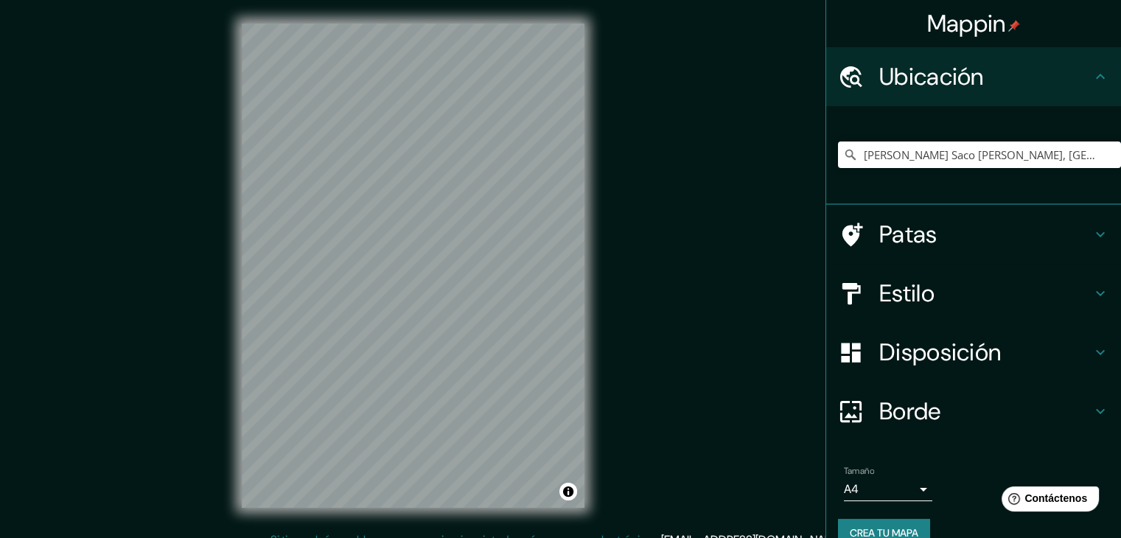
click at [640, 375] on div "Mappin Ubicación [PERSON_NAME][GEOGRAPHIC_DATA][PERSON_NAME], [GEOGRAPHIC_DATA]…" at bounding box center [560, 277] width 1121 height 555
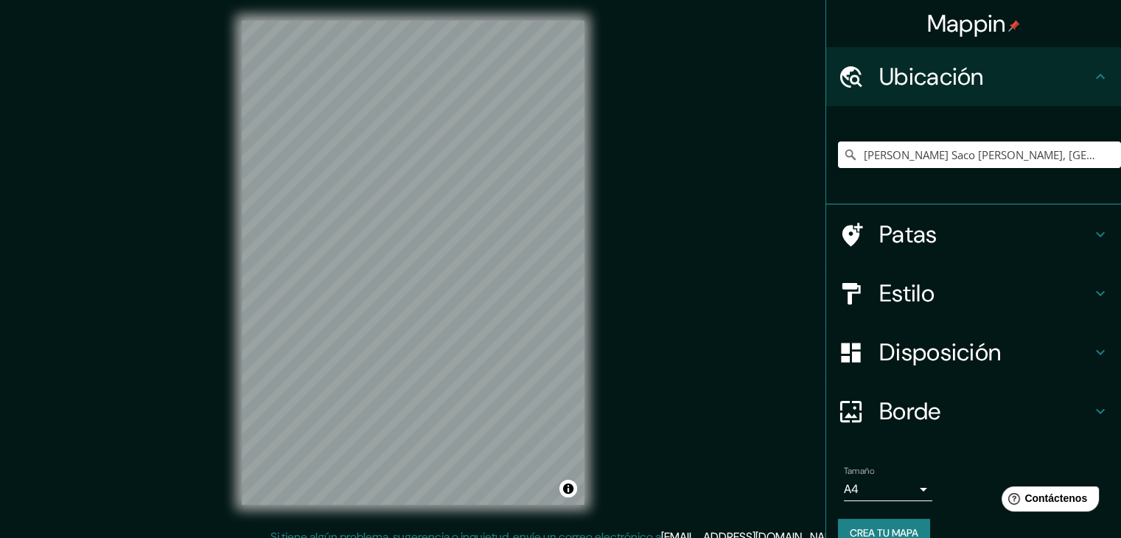
scroll to position [17, 0]
